Goal: Navigation & Orientation: Find specific page/section

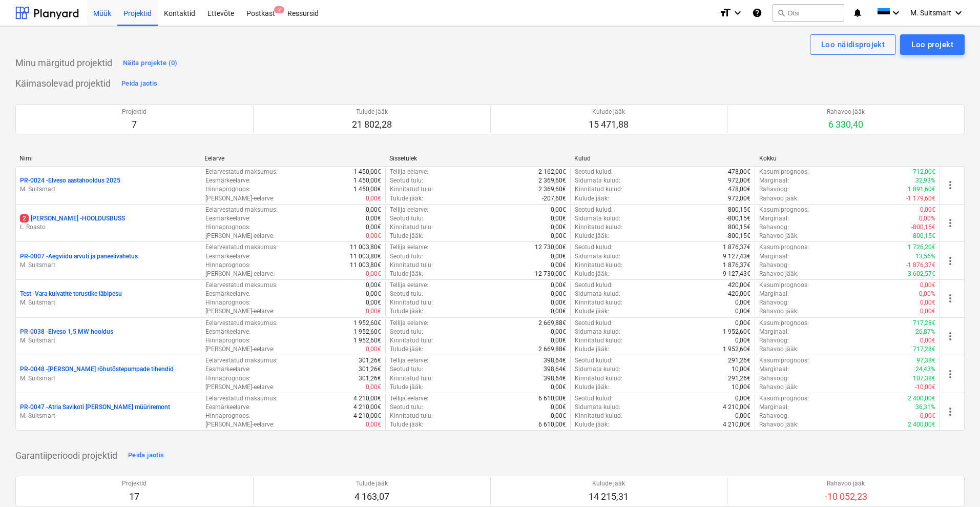
click at [100, 8] on div "Müük" at bounding box center [102, 12] width 30 height 26
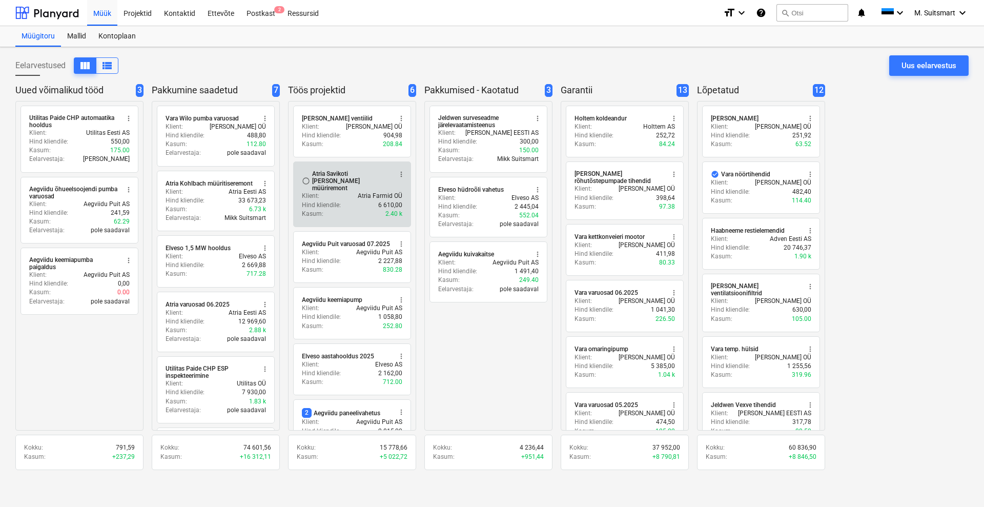
click at [345, 192] on div "Klient : Atria Farmid OÜ" at bounding box center [352, 196] width 100 height 9
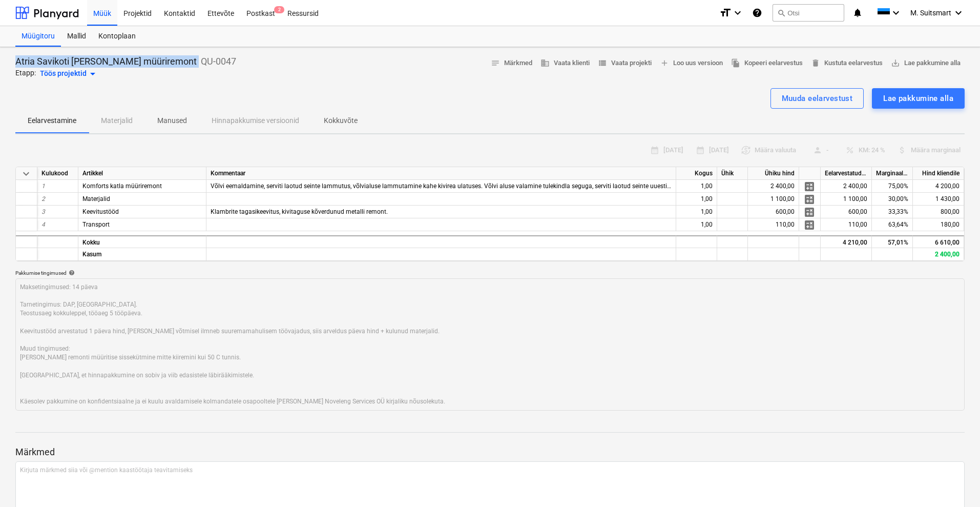
drag, startPoint x: 12, startPoint y: 58, endPoint x: 155, endPoint y: 64, distance: 143.6
click at [155, 64] on div "Atria Savikoti [PERSON_NAME] müüriremont QU-0047 Etapp: Töös projektid arrow_dr…" at bounding box center [490, 305] width 980 height 516
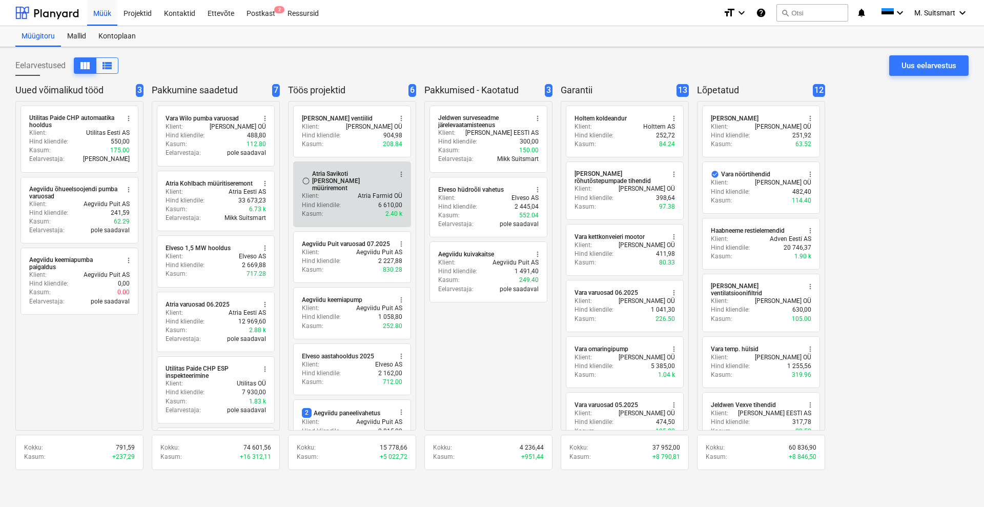
click at [332, 177] on div "Atria Savikoti [PERSON_NAME] müüriremont" at bounding box center [351, 181] width 79 height 22
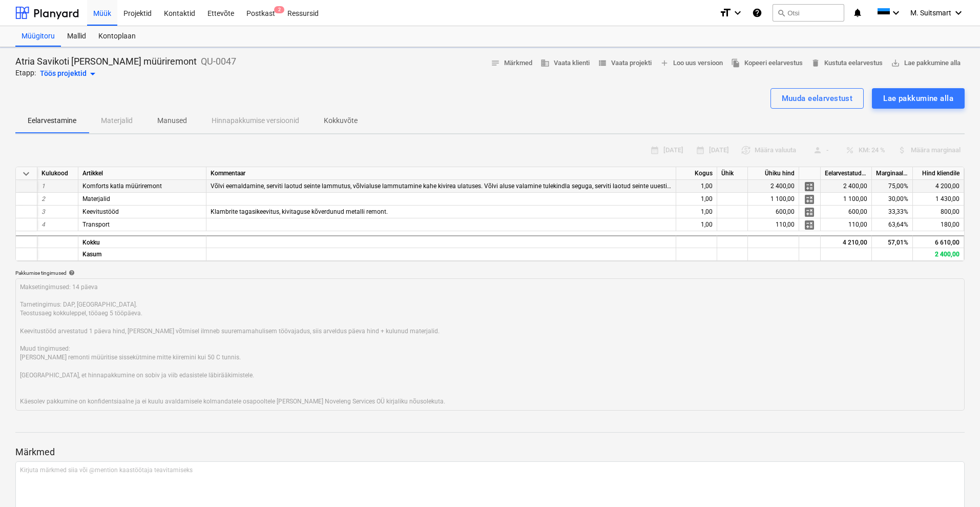
type textarea "x"
click at [625, 58] on span "view_list Vaata projekti" at bounding box center [625, 63] width 54 height 12
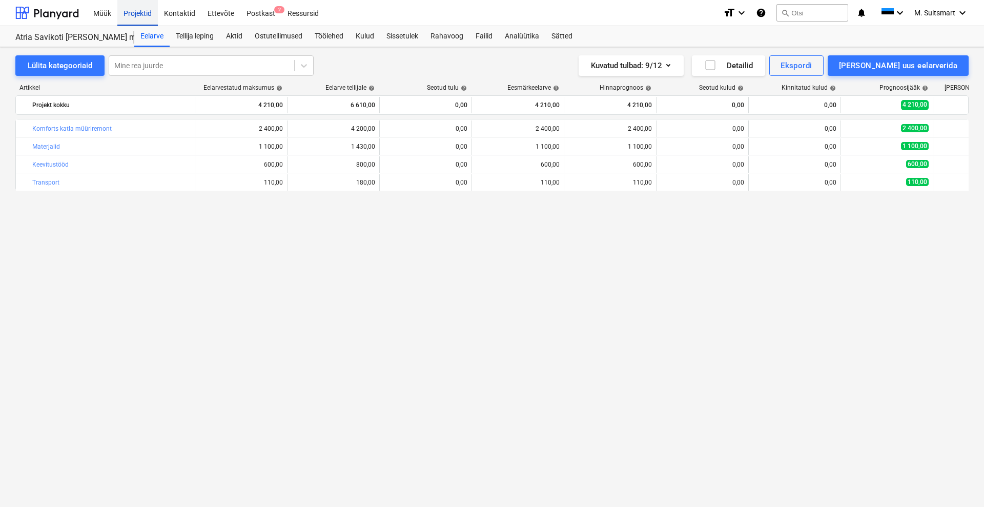
click at [142, 11] on div "Projektid" at bounding box center [137, 12] width 40 height 26
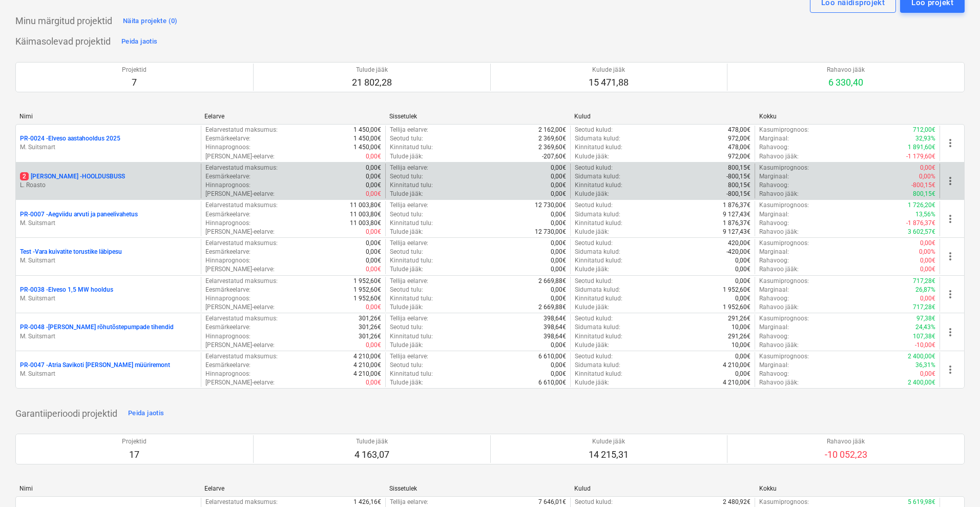
scroll to position [64, 0]
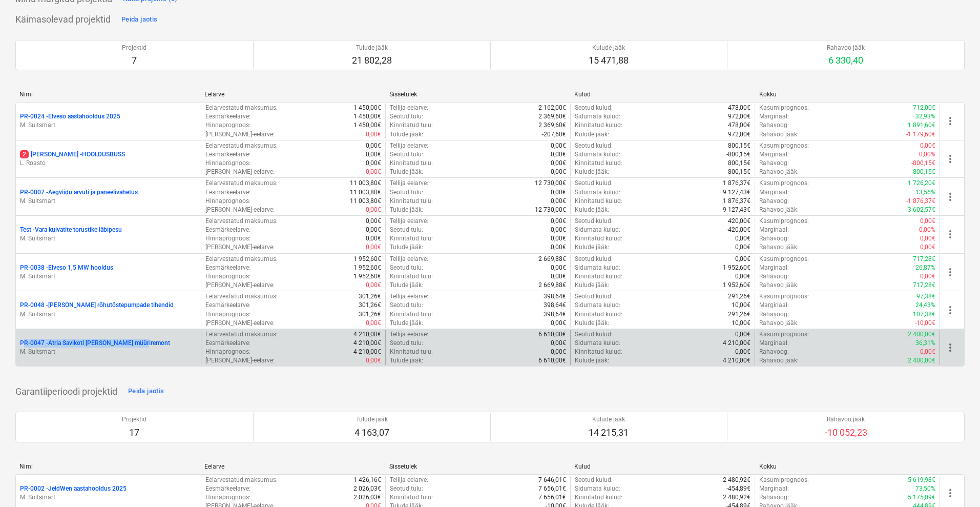
drag, startPoint x: 8, startPoint y: 341, endPoint x: 164, endPoint y: 345, distance: 156.3
copy p "PR-0047 - Atria Savikoti [PERSON_NAME] müüriremont"
click at [50, 341] on p "PR-0047 - Atria Savikoti [PERSON_NAME] müüriremont" at bounding box center [95, 343] width 150 height 9
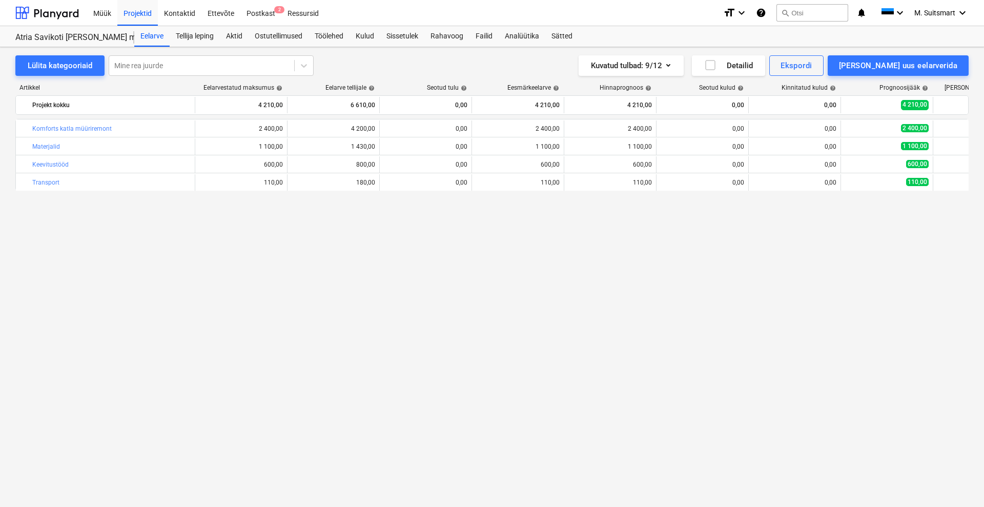
click at [460, 295] on div "bar_chart Komforts katla müüriremont edit 2 400,00 edit 4 200,00 0,00 edit 2 40…" at bounding box center [491, 291] width 953 height 345
click at [63, 13] on div at bounding box center [47, 13] width 64 height 26
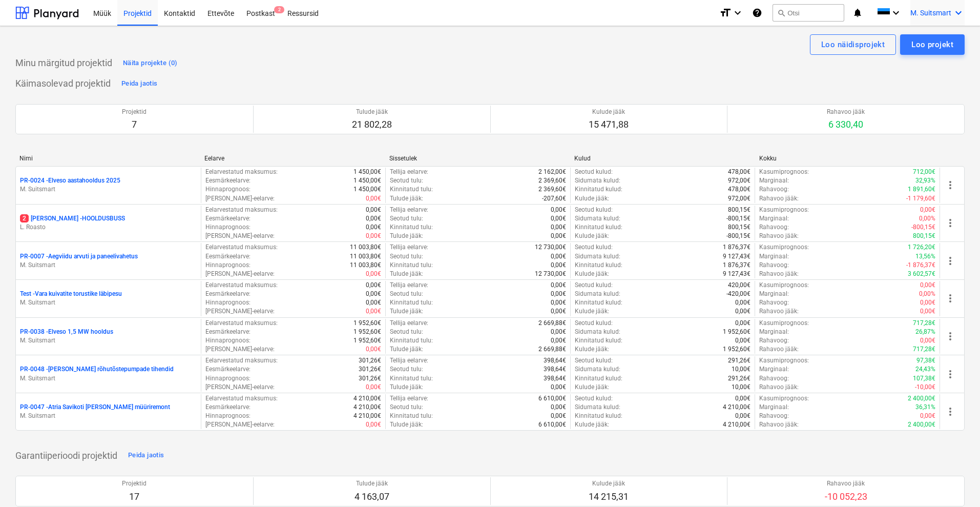
click at [955, 11] on icon "keyboard_arrow_down" at bounding box center [959, 13] width 12 height 12
click at [917, 41] on div "MS Novel Engineering OÜ" at bounding box center [915, 43] width 87 height 14
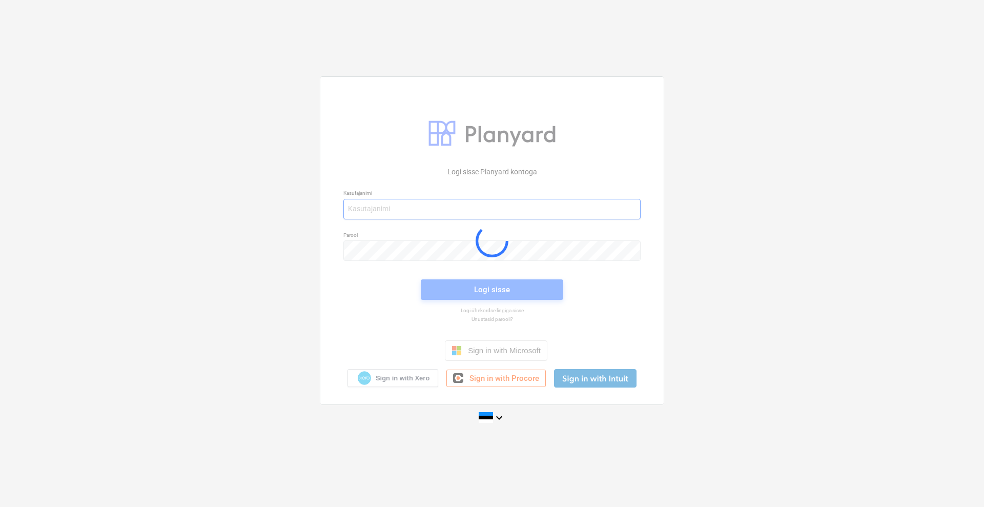
type input "[EMAIL_ADDRESS][DOMAIN_NAME]"
